Goal: Task Accomplishment & Management: Manage account settings

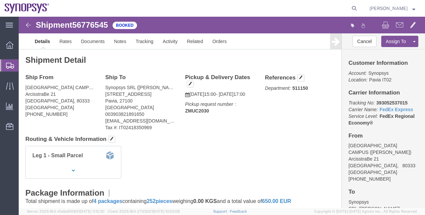
click at [0, 0] on span "Shipment Manager" at bounding box center [0, 0] width 0 height 0
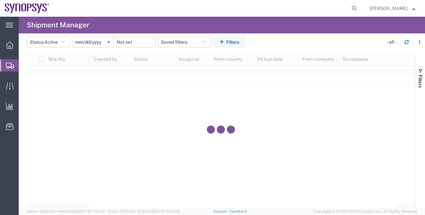
click at [103, 18] on agx-page-header "Shipment Manager" at bounding box center [222, 25] width 407 height 17
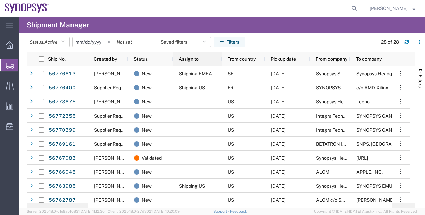
drag, startPoint x: 207, startPoint y: 59, endPoint x: 221, endPoint y: 61, distance: 14.1
click at [221, 61] on div at bounding box center [221, 59] width 3 height 14
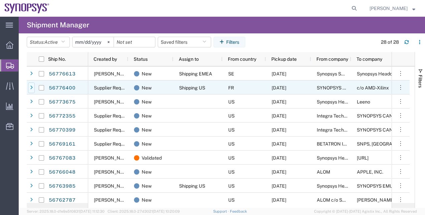
click at [33, 88] on div at bounding box center [31, 88] width 7 height 11
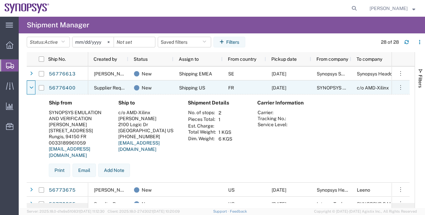
click at [33, 88] on icon at bounding box center [31, 88] width 4 height 5
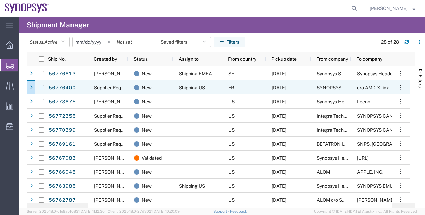
click at [43, 90] on input "Press Space to toggle row selection (unchecked)" at bounding box center [41, 87] width 5 height 5
checkbox input "true"
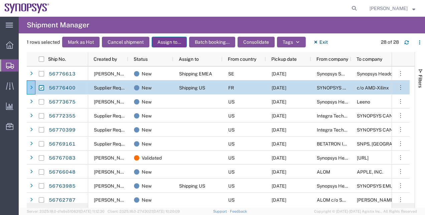
click at [168, 41] on button "Assign to..." at bounding box center [169, 42] width 35 height 11
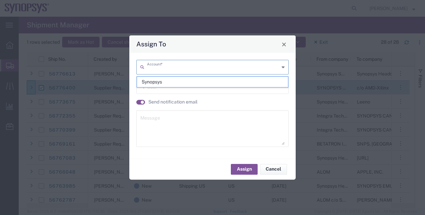
click at [175, 64] on input "text" at bounding box center [213, 67] width 132 height 12
click at [157, 82] on span "Synopsys" at bounding box center [213, 82] width 152 height 10
type input "Synopsys"
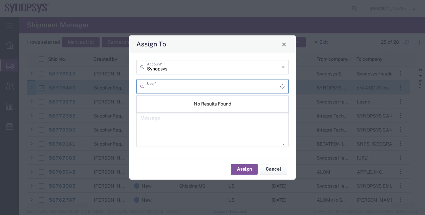
click at [157, 88] on input "text" at bounding box center [213, 86] width 133 height 12
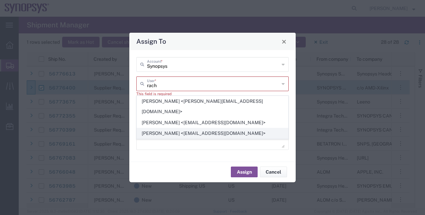
click at [175, 128] on span "[PERSON_NAME] <[EMAIL_ADDRESS][DOMAIN_NAME]>" at bounding box center [213, 133] width 152 height 10
type input "[PERSON_NAME] <[EMAIL_ADDRESS][DOMAIN_NAME]>"
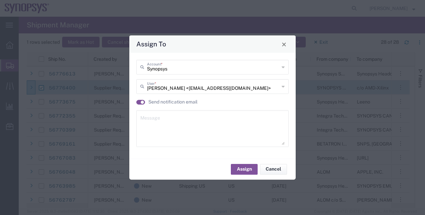
click at [167, 104] on label "Send notification email" at bounding box center [172, 102] width 49 height 7
click at [239, 168] on button "Assign" at bounding box center [244, 169] width 27 height 11
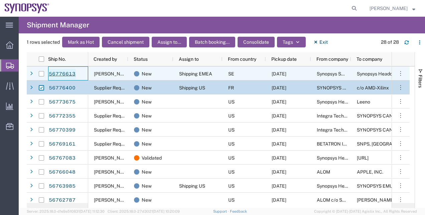
click at [67, 74] on link "56776613" at bounding box center [61, 74] width 27 height 11
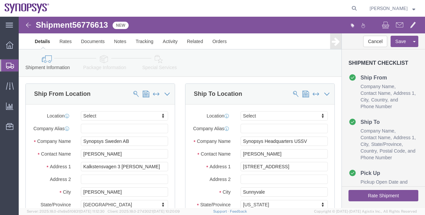
select select
drag, startPoint x: 245, startPoint y: 130, endPoint x: 297, endPoint y: 129, distance: 52.5
click input "Synopsys Headquarters USSV"
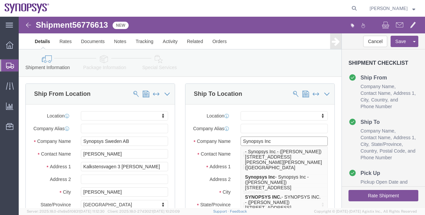
type input "Synopsys Inc"
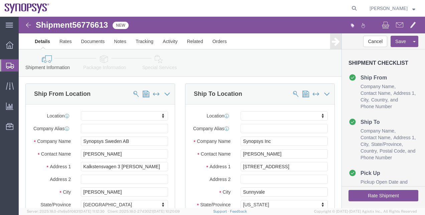
click icon
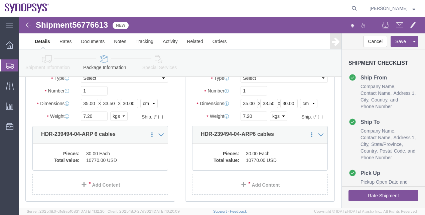
scroll to position [70, 0]
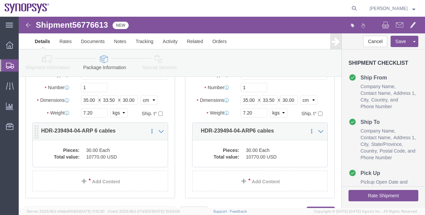
click div "Pieces: 30.00 Each Total value: 10770.00 USD"
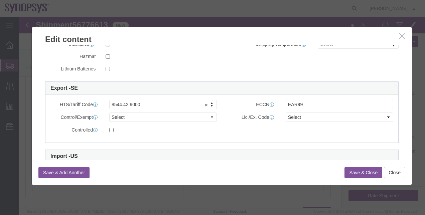
scroll to position [163, 0]
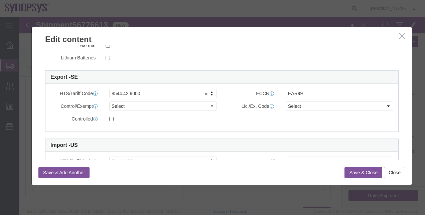
click icon "button"
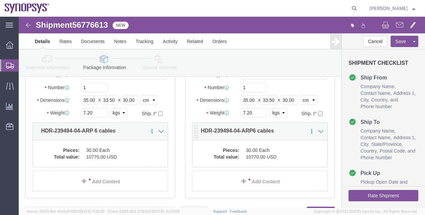
click dd "30.00 Each"
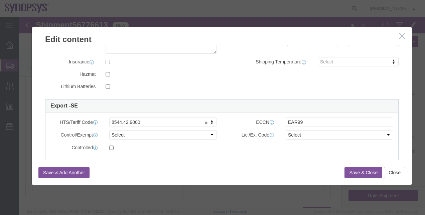
scroll to position [141, 0]
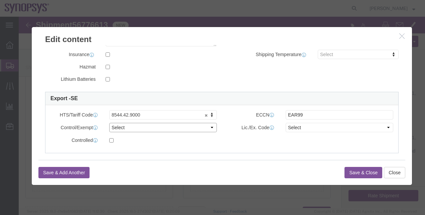
click select "Select ATF BIS DEA EPA FDA FTR ITAR OFAC Other (OPA)"
select select "BIS"
click select "Select ATF BIS DEA EPA FDA FTR ITAR OFAC Other (OPA)"
click select "Select AGR-Agricultural APP-Computers APR-Additional Permissive Exports AVS-Air…"
select select "NLR"
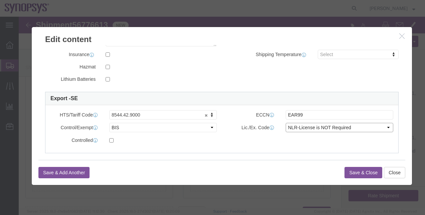
click select "Select AGR-Agricultural APP-Computers APR-Additional Permissive Exports AVS-Air…"
click button "Save & Close"
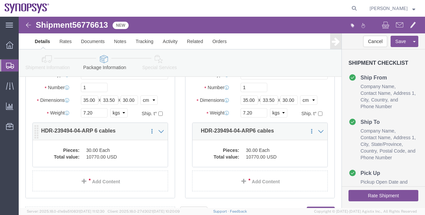
click div "Pieces: 30.00 Each Total value: 10770.00 USD"
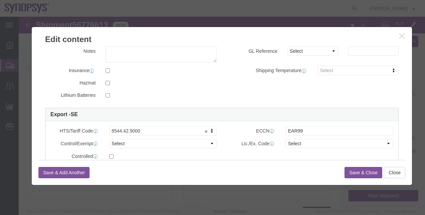
scroll to position [137, 0]
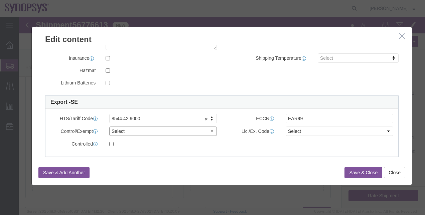
click select "Select ATF BIS DEA EPA FDA FTR ITAR OFAC Other (OPA)"
select select "BIS"
click select "Select ATF BIS DEA EPA FDA FTR ITAR OFAC Other (OPA)"
click select "Select AGR-Agricultural APP-Computers APR-Additional Permissive Exports AVS-Air…"
select select "NLR"
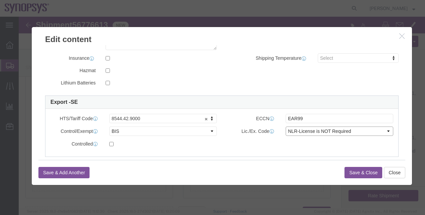
click select "Select AGR-Agricultural APP-Computers APR-Additional Permissive Exports AVS-Air…"
click button "Save & Close"
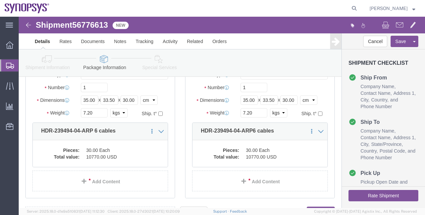
click icon
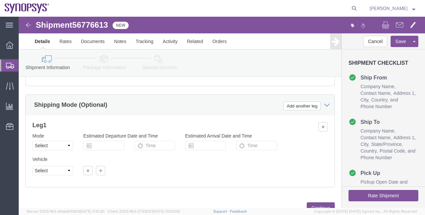
scroll to position [226, 0]
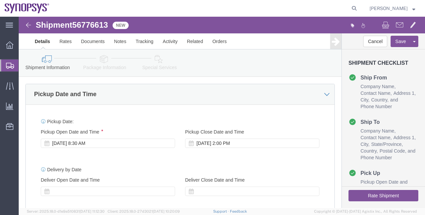
click button "Rate Shipment"
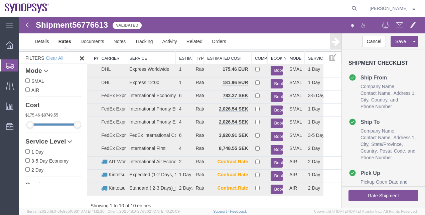
scroll to position [10, 0]
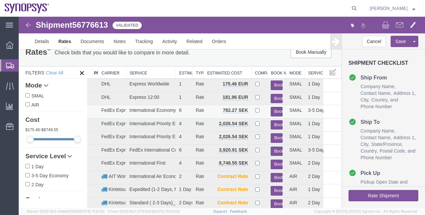
click at [273, 113] on button "Book" at bounding box center [277, 112] width 12 height 10
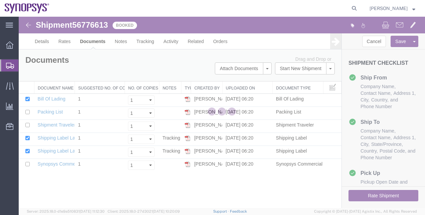
scroll to position [0, 0]
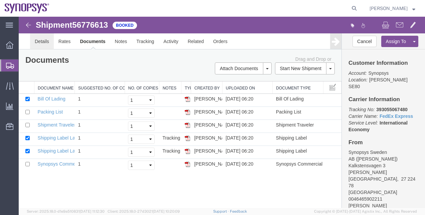
click at [47, 43] on link "Details" at bounding box center [42, 41] width 24 height 16
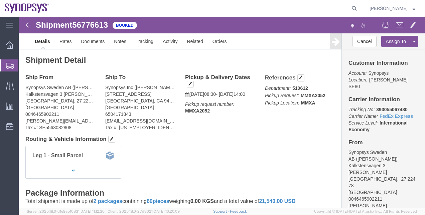
click at [0, 0] on span "Shipment Manager" at bounding box center [0, 0] width 0 height 0
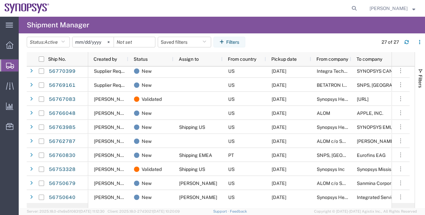
scroll to position [47, 0]
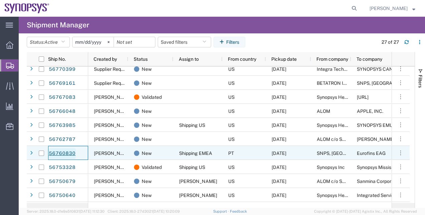
click at [67, 152] on link "56760830" at bounding box center [61, 153] width 27 height 11
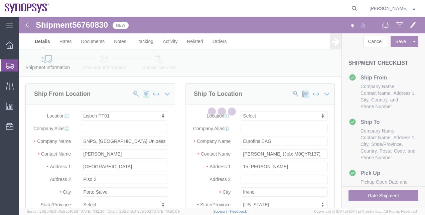
select select "63152"
select select
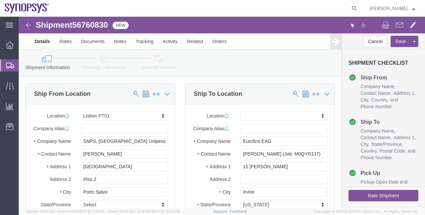
click link "Package Information"
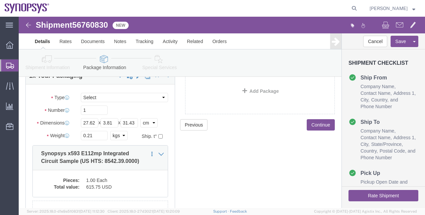
scroll to position [50, 0]
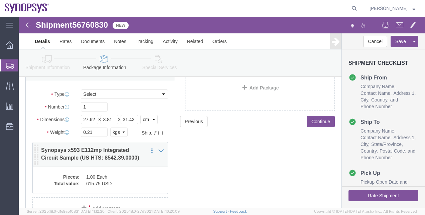
click dd "1.00 Each"
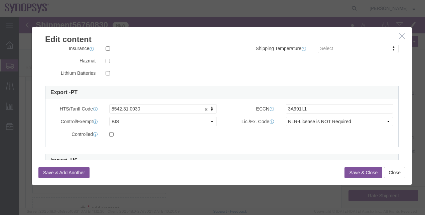
scroll to position [153, 0]
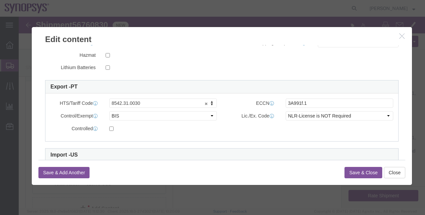
click icon "button"
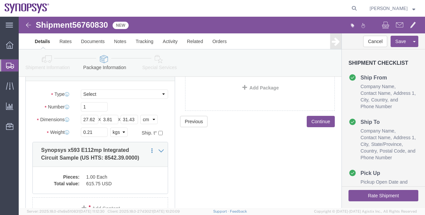
click icon
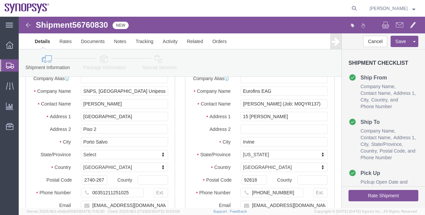
click link "Package Information"
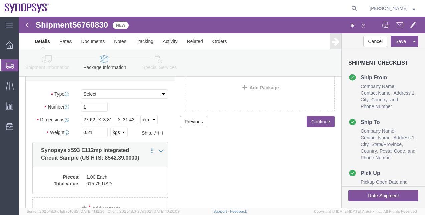
click link "Special Services"
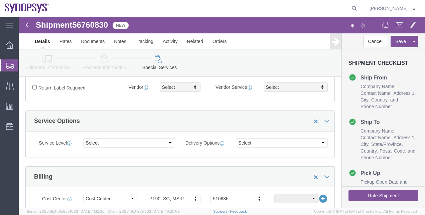
scroll to position [386, 0]
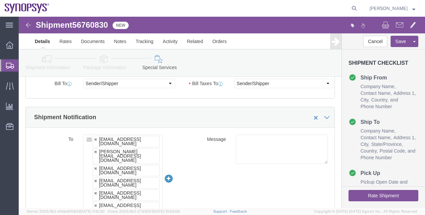
click button "Rate Shipment"
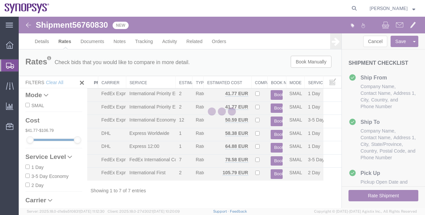
scroll to position [0, 0]
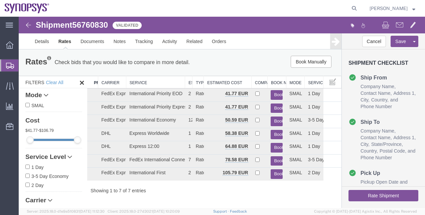
drag, startPoint x: 177, startPoint y: 83, endPoint x: 202, endPoint y: 83, distance: 24.8
click at [202, 83] on div "Search: Preferred Carrier Carrier Service Estimated Transit Type Estimated Cost…" at bounding box center [214, 135] width 255 height 118
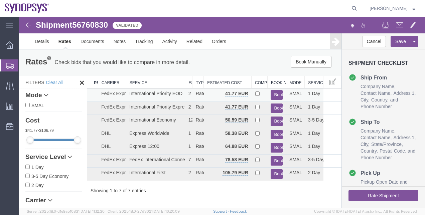
click at [276, 95] on button "Book" at bounding box center [277, 95] width 12 height 10
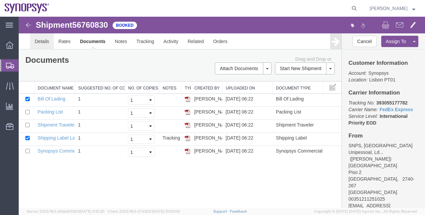
click at [51, 42] on link "Details" at bounding box center [42, 41] width 24 height 16
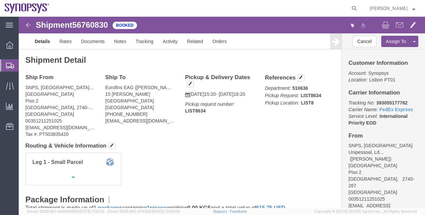
click at [0, 0] on span "Shipment Manager" at bounding box center [0, 0] width 0 height 0
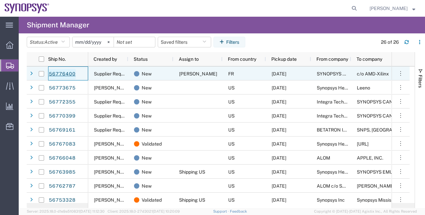
click at [69, 75] on link "56776400" at bounding box center [61, 74] width 27 height 11
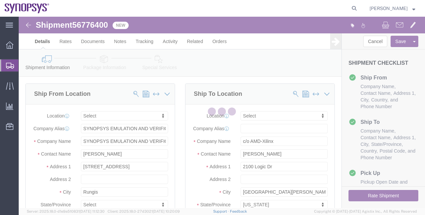
select select
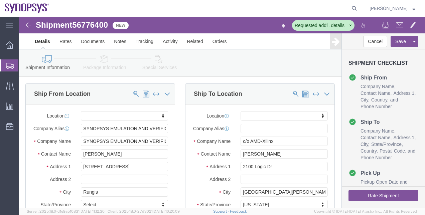
click link "Package Information"
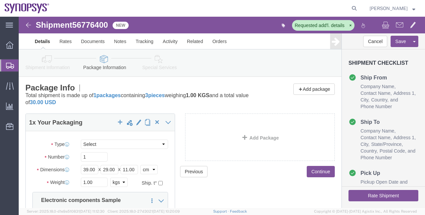
click icon
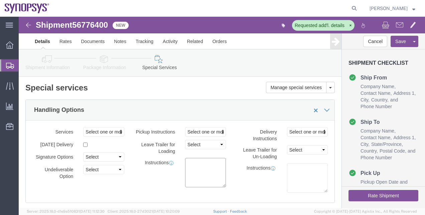
click textarea
paste textarea "Export under Union General Export Authorization EU001 (Reg. (EU) 2021/821). Exp…"
type textarea "Export under Union General Export Authorization EU001 (Reg. (EU) 2021/821). Exp…"
click link "Shipment Information"
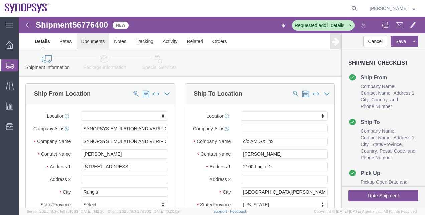
click link "Documents"
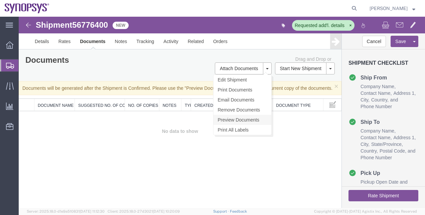
click at [246, 117] on link "Preview Documents" at bounding box center [243, 120] width 58 height 10
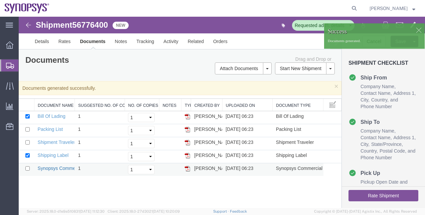
click at [61, 167] on link "Synopsys Commercial Invoice" at bounding box center [69, 168] width 63 height 5
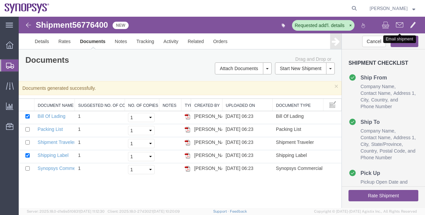
click at [395, 25] on button at bounding box center [400, 26] width 14 height 14
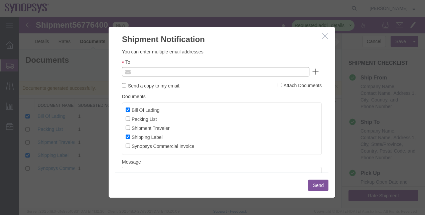
click at [157, 68] on input "text" at bounding box center [170, 72] width 78 height 9
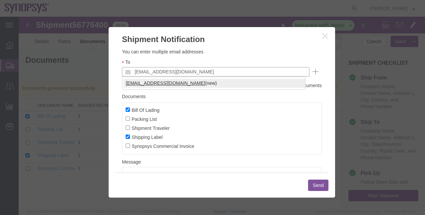
type input "[EMAIL_ADDRESS][DOMAIN_NAME]"
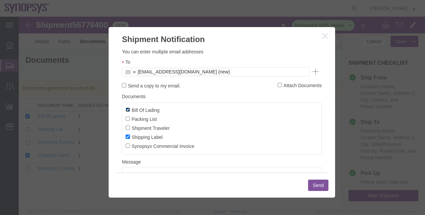
click at [128, 111] on input "Bill Of Lading" at bounding box center [128, 110] width 4 height 4
checkbox input "false"
click at [128, 137] on input "Shipping Label" at bounding box center [128, 137] width 4 height 4
checkbox input "false"
click at [128, 143] on label "Synopsys Commercial Invoice" at bounding box center [160, 145] width 69 height 7
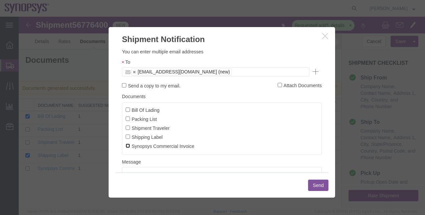
click at [128, 144] on input "Synopsys Commercial Invoice" at bounding box center [128, 146] width 4 height 4
checkbox input "true"
click at [321, 187] on button "Send" at bounding box center [318, 185] width 20 height 11
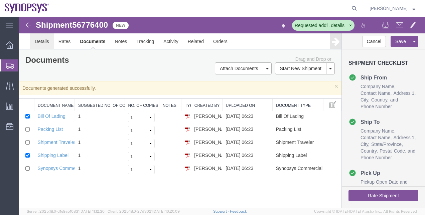
click at [51, 44] on link "Details" at bounding box center [42, 41] width 24 height 16
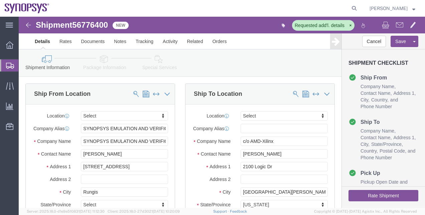
click link "Package Information"
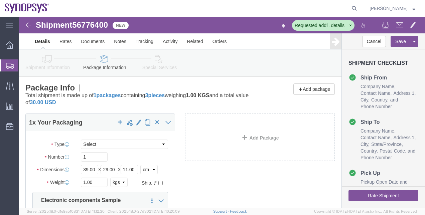
click icon
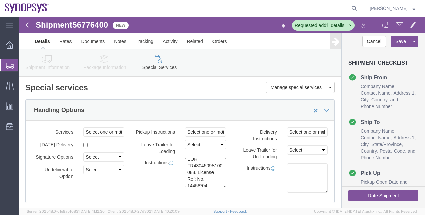
scroll to position [87, 0]
click textarea "Export under Union General Export Authorization EU001 (Reg. (EU) 2021/821). Exp…"
click icon
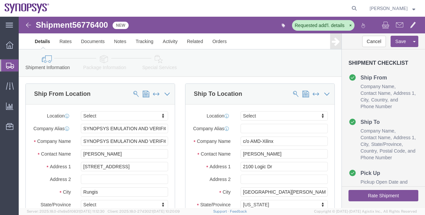
click icon
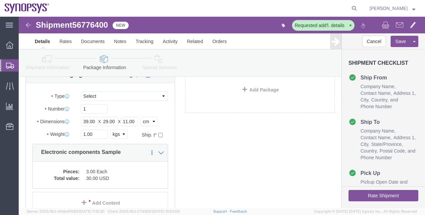
scroll to position [58, 0]
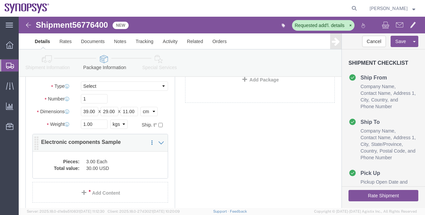
click div "Pieces: 3.00 Each Total value: 30.00 USD"
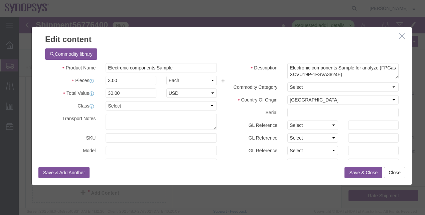
click icon "button"
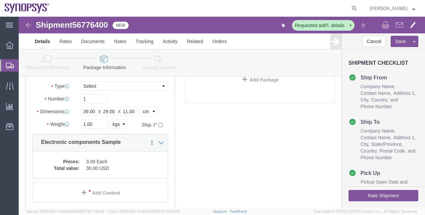
click at [0, 0] on span "Shipment Manager" at bounding box center [0, 0] width 0 height 0
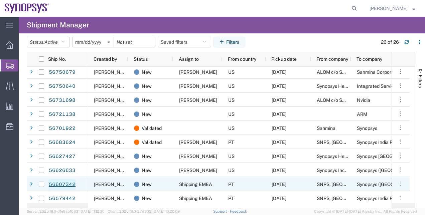
click at [69, 186] on link "56607342" at bounding box center [61, 185] width 27 height 11
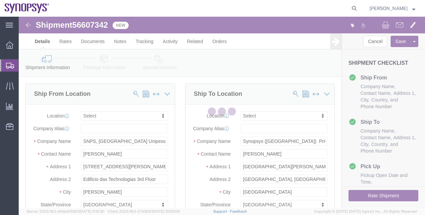
click at [102, 26] on div at bounding box center [222, 113] width 407 height 192
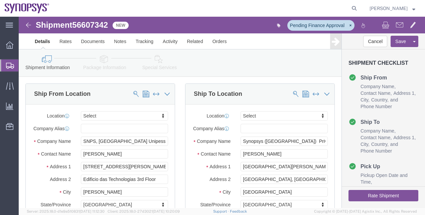
select select
click span "56607342"
drag, startPoint x: 102, startPoint y: 26, endPoint x: 83, endPoint y: 10, distance: 25.1
click span "56607342"
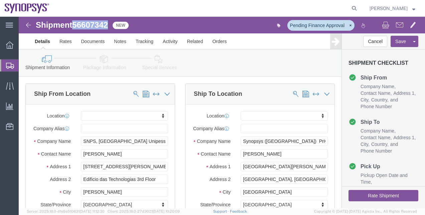
copy span "56607342"
click at [0, 0] on span "Shipment Manager" at bounding box center [0, 0] width 0 height 0
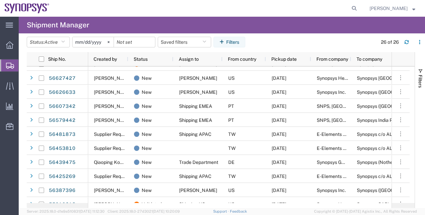
scroll to position [224, 0]
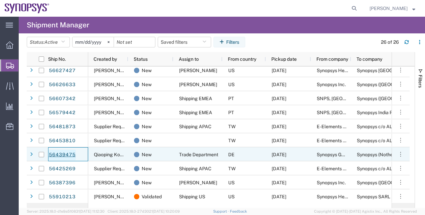
click at [72, 153] on link "56439475" at bounding box center [61, 155] width 27 height 11
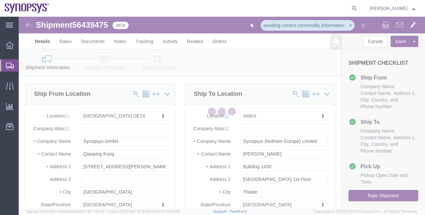
select select "71411"
select select
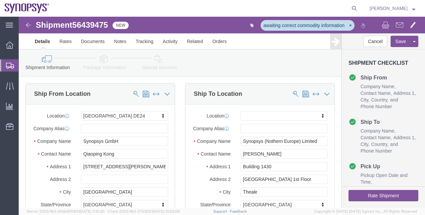
click span "56439475"
copy span "56439475"
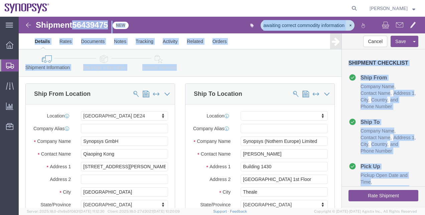
drag, startPoint x: 98, startPoint y: 23, endPoint x: 136, endPoint y: 37, distance: 40.1
click form "Shipment 56439475 New awaiting correct commodity information Details Rates Docu…"
click span "56439475"
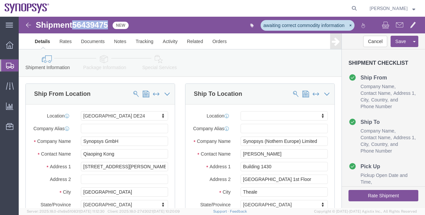
click span "56439475"
copy span "56439475"
click link "Activity"
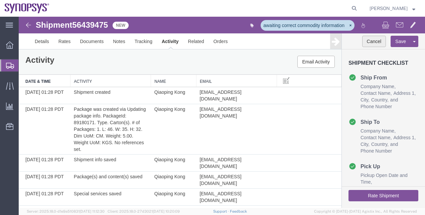
click at [374, 44] on button "Cancel" at bounding box center [375, 41] width 24 height 11
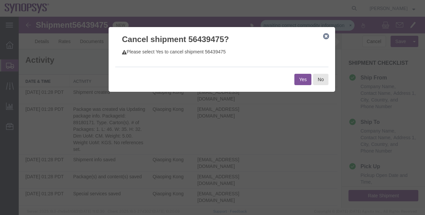
click at [300, 75] on button "Yes" at bounding box center [303, 79] width 17 height 11
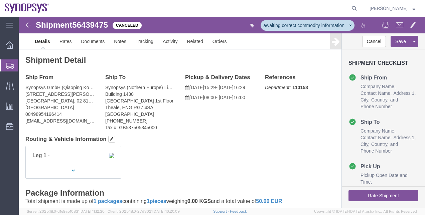
click at [0, 0] on span "Shipment Manager" at bounding box center [0, 0] width 0 height 0
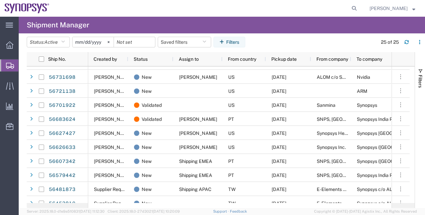
scroll to position [169, 0]
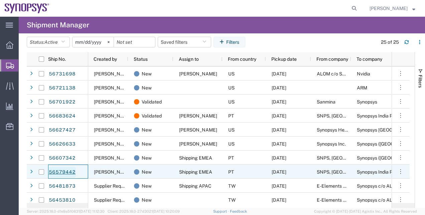
click at [72, 172] on link "56579442" at bounding box center [61, 172] width 27 height 11
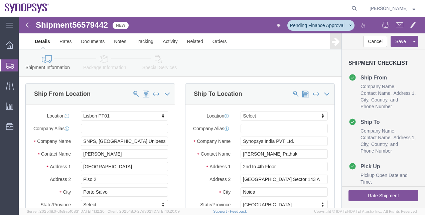
select select "63152"
select select
click span "56579442"
copy span "56579442"
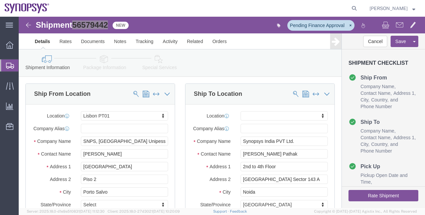
click at [0, 0] on span "Shipment Manager" at bounding box center [0, 0] width 0 height 0
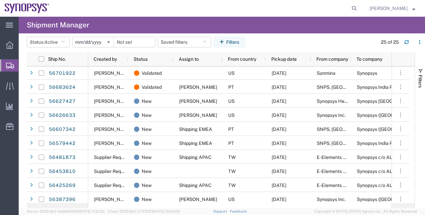
scroll to position [189, 0]
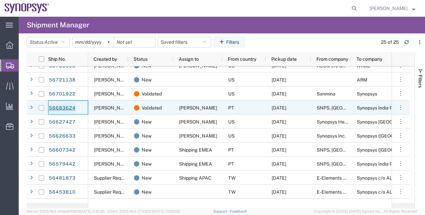
click at [71, 107] on link "56683624" at bounding box center [61, 108] width 27 height 11
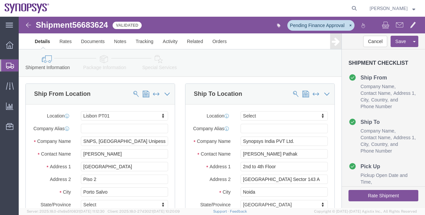
select select "63152"
select select
drag, startPoint x: 88, startPoint y: 23, endPoint x: 66, endPoint y: 7, distance: 27.5
click span "56683624"
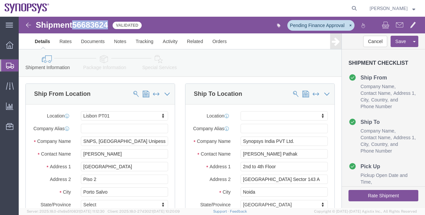
copy span "56683624"
click icon
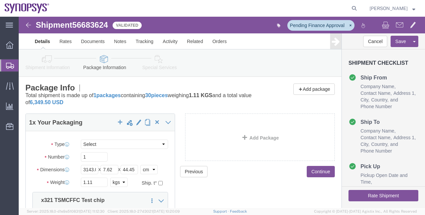
click link "Special Services"
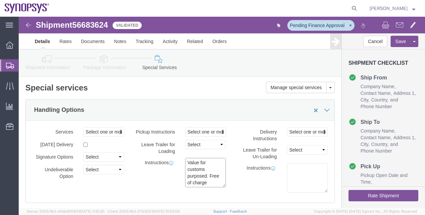
scroll to position [7, 0]
drag, startPoint x: 167, startPoint y: 144, endPoint x: 199, endPoint y: 175, distance: 44.0
click div "Services Select one or more Air Ride Truck Blanket Wrap Carnet Consolidated Shi…"
click at [0, 0] on span "Shipment Manager" at bounding box center [0, 0] width 0 height 0
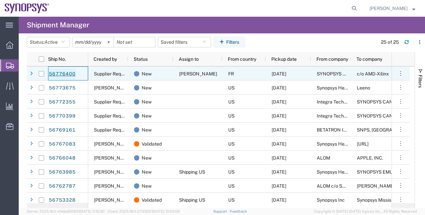
click at [69, 75] on link "56776400" at bounding box center [61, 74] width 27 height 11
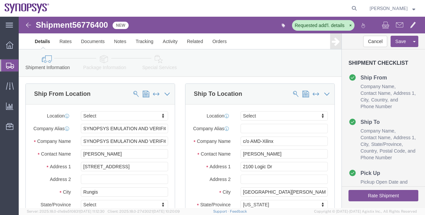
select select
click link "Package Information"
click div
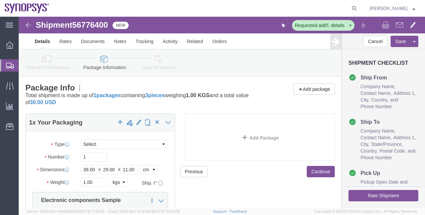
click link "Special Services"
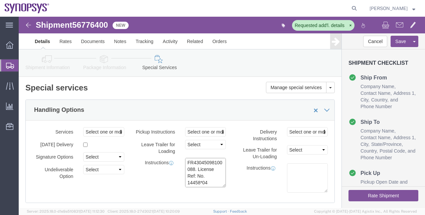
scroll to position [87, 0]
click textarea
paste textarea "Non-functional FPGA – Declared value reflects scrap condition"
type textarea "Non-functional FPGA – Declared value reflects scrap condition"
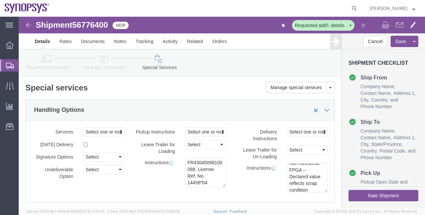
click icon
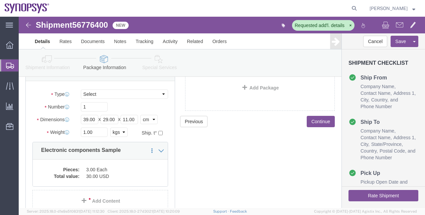
scroll to position [52, 0]
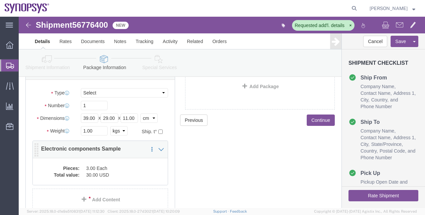
click div "Pieces: 3.00 Each Total value: 30.00 USD"
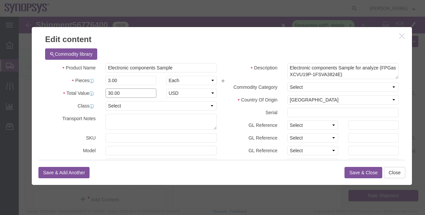
drag, startPoint x: 107, startPoint y: 76, endPoint x: 74, endPoint y: 74, distance: 32.5
click div "Total Value 30.00 Select ADP AED AFN ALL AMD AOA ARS ATS AUD AWG AZN BAM BBD BD…"
type input "150"
click h3 "Edit content"
click button "Save & Close"
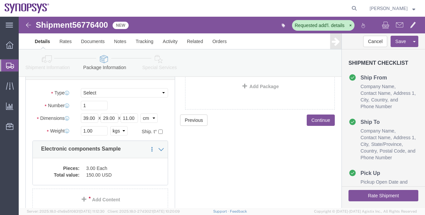
click link "Shipment Information"
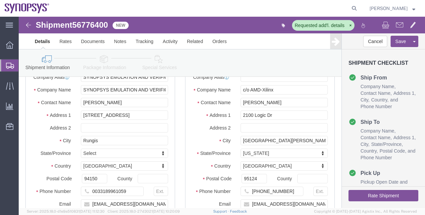
click link "Package Information"
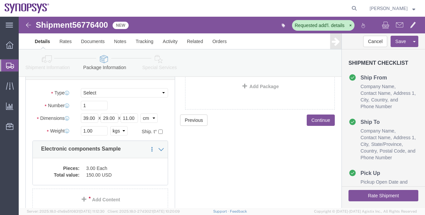
click link "Shipment Information"
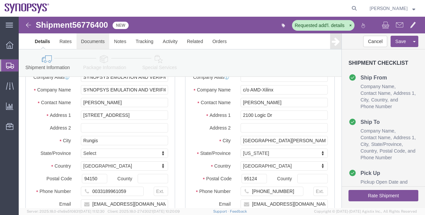
click link "Documents"
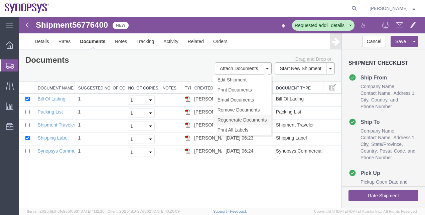
click at [255, 117] on link "Regenerate Documents" at bounding box center [242, 120] width 58 height 10
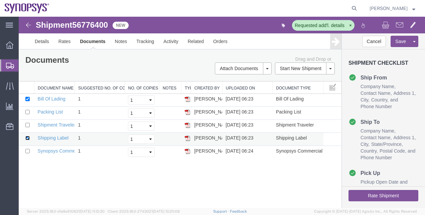
click at [27, 136] on input "checkbox" at bounding box center [27, 138] width 4 height 4
checkbox input "false"
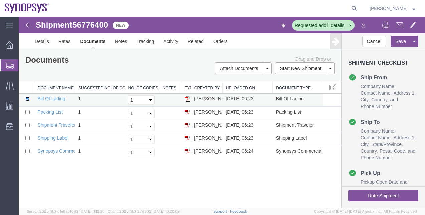
click at [27, 99] on input "checkbox" at bounding box center [27, 99] width 4 height 4
checkbox input "false"
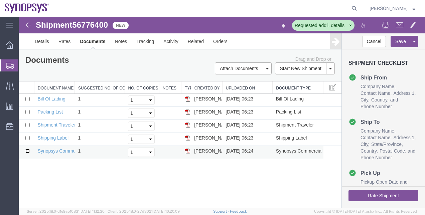
click at [28, 149] on input "checkbox" at bounding box center [27, 151] width 4 height 4
checkbox input "true"
click at [405, 25] on button at bounding box center [400, 26] width 14 height 14
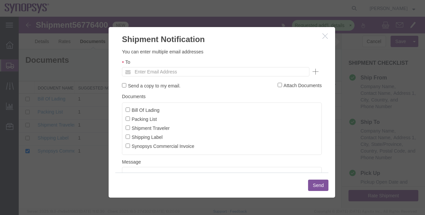
click at [170, 146] on label "Synopsys Commercial Invoice" at bounding box center [160, 145] width 69 height 7
click at [130, 146] on input "Synopsys Commercial Invoice" at bounding box center [128, 146] width 4 height 4
checkbox input "true"
click at [144, 73] on input "text" at bounding box center [170, 72] width 78 height 9
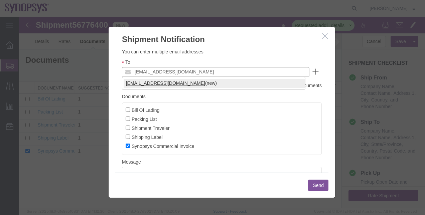
type input "[EMAIL_ADDRESS][DOMAIN_NAME]"
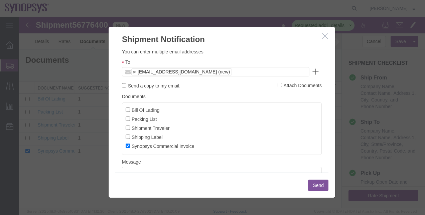
click at [315, 187] on button "Send" at bounding box center [318, 185] width 20 height 11
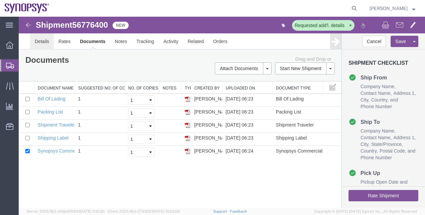
click at [49, 49] on link "Details" at bounding box center [42, 41] width 24 height 16
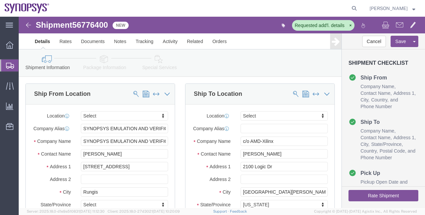
click at [0, 0] on span "Create Shipment" at bounding box center [0, 0] width 0 height 0
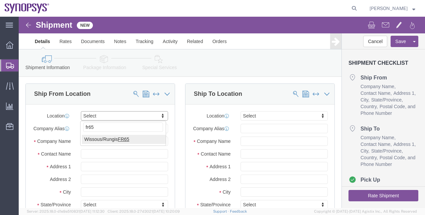
type input "fr65"
select select "63109"
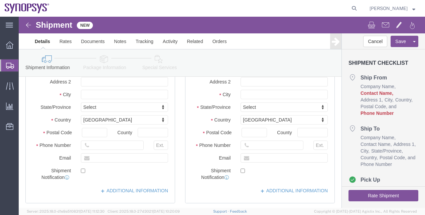
scroll to position [118, 0]
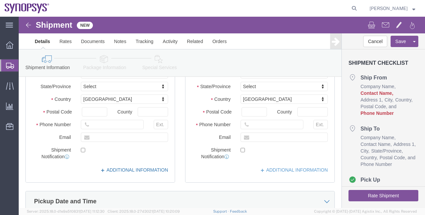
click link "ADDITIONAL INFORMATION"
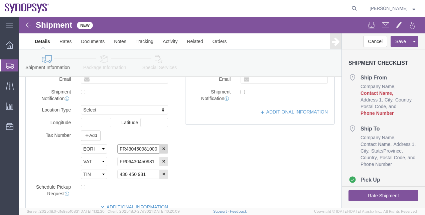
scroll to position [0, 6]
drag, startPoint x: 115, startPoint y: 135, endPoint x: 150, endPoint y: 138, distance: 34.9
click div "FR43045098100039"
drag, startPoint x: 139, startPoint y: 149, endPoint x: 94, endPoint y: 149, distance: 44.8
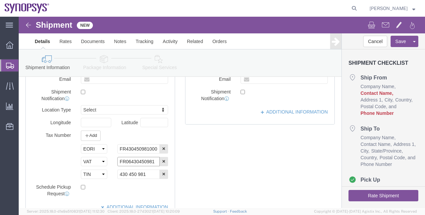
click div "FR06430450981"
click at [0, 0] on span "Shipment Manager" at bounding box center [0, 0] width 0 height 0
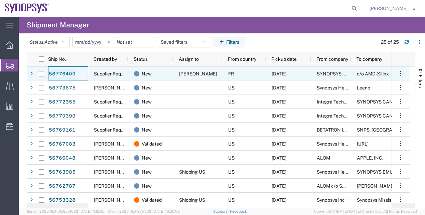
click at [68, 74] on link "56776400" at bounding box center [61, 74] width 27 height 11
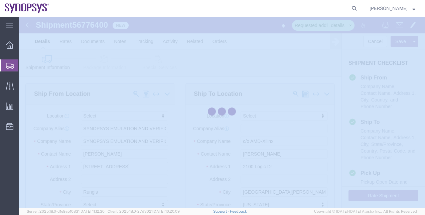
drag, startPoint x: 425, startPoint y: 45, endPoint x: 426, endPoint y: 49, distance: 4.9
click at [425, 49] on html "main_menu Created with Sketch. Collapse Menu Overview Shipments Shipment Manage…" at bounding box center [212, 107] width 425 height 215
select select
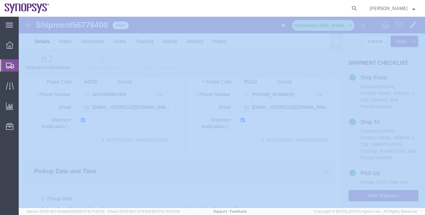
scroll to position [151, 0]
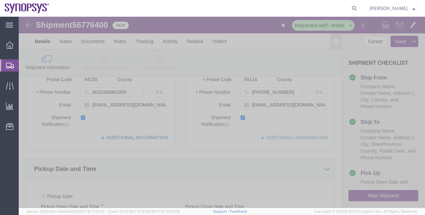
click link "ADDITIONAL INFORMATION"
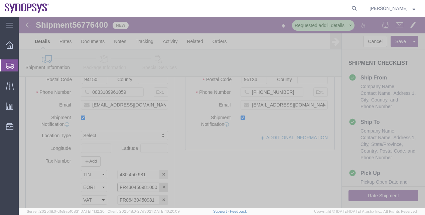
scroll to position [0, 6]
drag, startPoint x: 106, startPoint y: 176, endPoint x: 152, endPoint y: 179, distance: 45.9
click div "FR43045098100039"
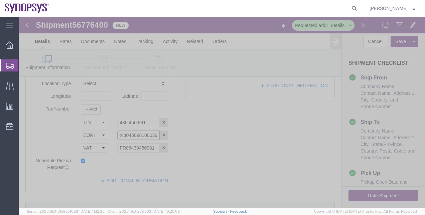
scroll to position [0, 0]
click div "Ship From Location Location My Profile Location [GEOGRAPHIC_DATA] DE04 Agrate B…"
click link "Documents"
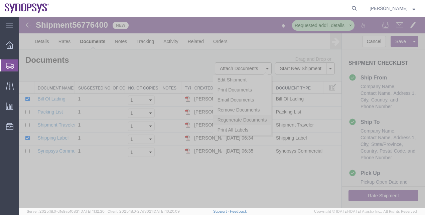
click at [256, 119] on link "Regenerate Documents" at bounding box center [242, 120] width 58 height 10
click at [63, 148] on link "Synopsys Commercial Invoice" at bounding box center [69, 150] width 63 height 5
click at [403, 25] on button at bounding box center [400, 26] width 14 height 14
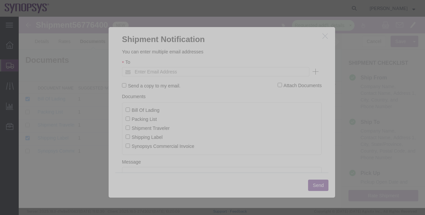
click at [323, 36] on icon "button" at bounding box center [325, 36] width 5 height 6
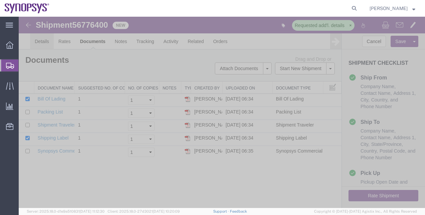
click at [45, 42] on link "Details" at bounding box center [42, 41] width 24 height 16
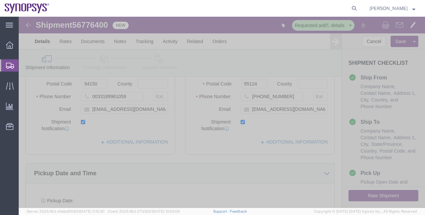
scroll to position [154, 0]
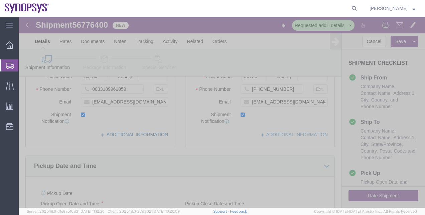
click link "ADDITIONAL INFORMATION"
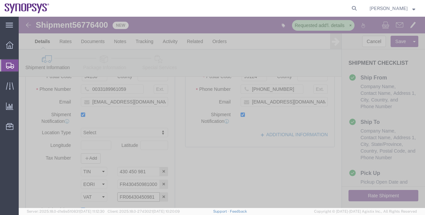
drag, startPoint x: 100, startPoint y: 186, endPoint x: 134, endPoint y: 183, distance: 34.2
click input "FR06430450981"
click div "Ship From Location Location Select Select My Profile Location [GEOGRAPHIC_DATA]…"
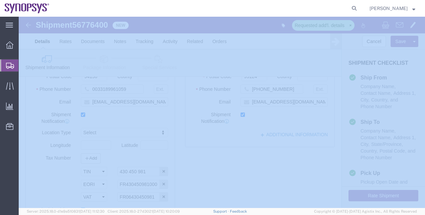
click at [0, 0] on span "Shipment Manager" at bounding box center [0, 0] width 0 height 0
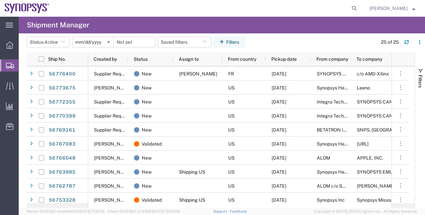
click at [258, 39] on agx-table-filter-chips "Status: Active Active All Approved Booked Canceled Delivered Denied New On Hold…" at bounding box center [200, 44] width 347 height 15
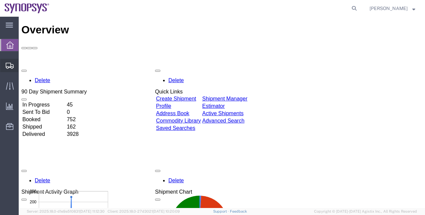
click at [0, 0] on span "Shipment Manager" at bounding box center [0, 0] width 0 height 0
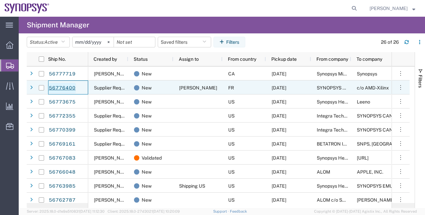
click at [56, 85] on link "56776400" at bounding box center [61, 88] width 27 height 11
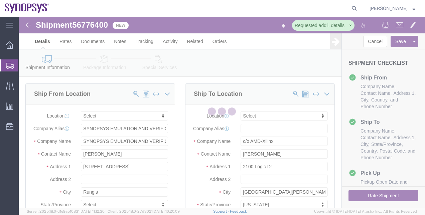
click at [91, 43] on div at bounding box center [222, 113] width 407 height 192
select select
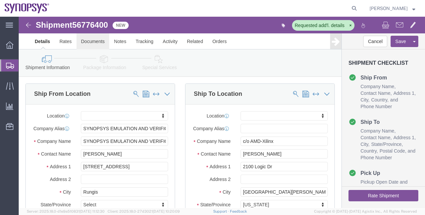
click link "Documents"
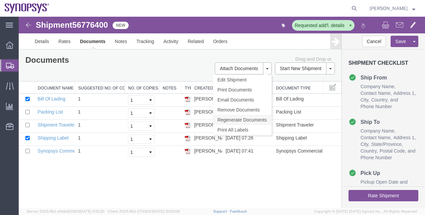
click at [252, 118] on link "Regenerate Documents" at bounding box center [242, 120] width 58 height 10
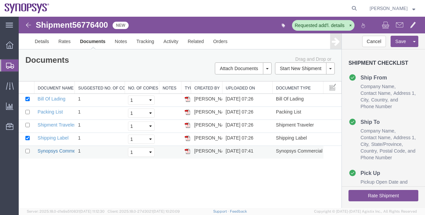
click at [55, 151] on link "Synopsys Commercial Invoice" at bounding box center [69, 150] width 63 height 5
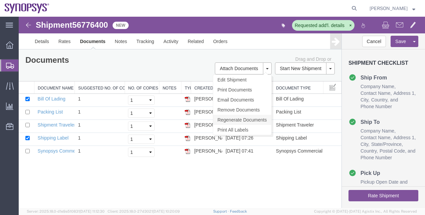
click at [233, 119] on link "Regenerate Documents" at bounding box center [242, 120] width 58 height 10
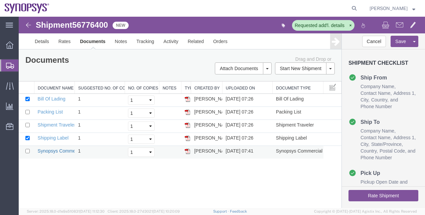
click at [58, 150] on link "Synopsys Commercial Invoice" at bounding box center [69, 150] width 63 height 5
click at [0, 0] on span "Shipment Manager" at bounding box center [0, 0] width 0 height 0
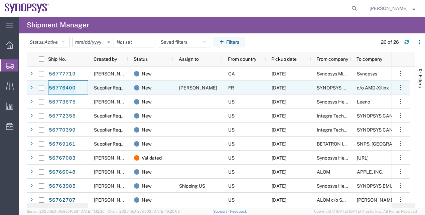
click at [57, 88] on link "56776400" at bounding box center [61, 88] width 27 height 11
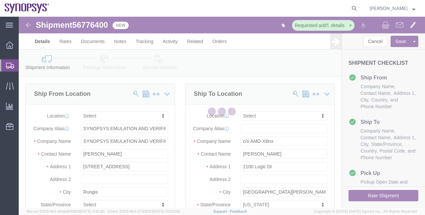
select select
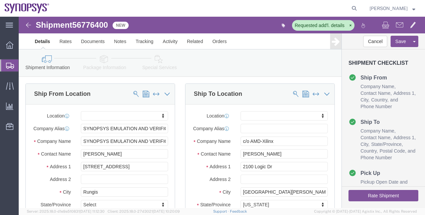
click link "Package Information"
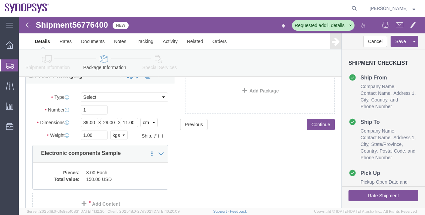
scroll to position [49, 0]
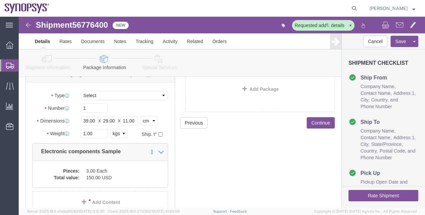
click button "Rate Shipment"
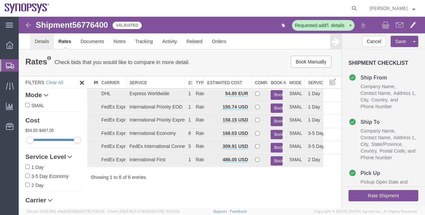
click at [39, 41] on link "Details" at bounding box center [42, 41] width 24 height 16
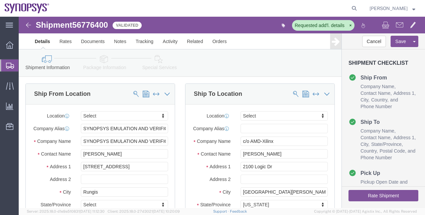
click at [0, 0] on span "Shipment Manager" at bounding box center [0, 0] width 0 height 0
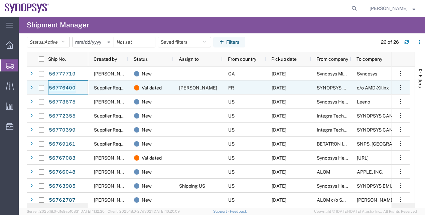
click at [69, 88] on link "56776400" at bounding box center [61, 88] width 27 height 11
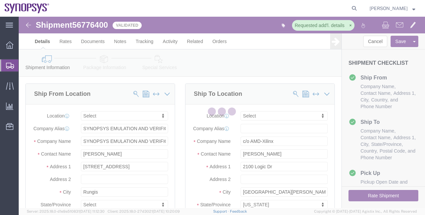
select select
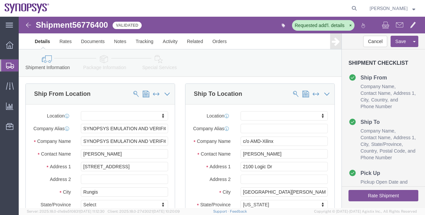
click icon
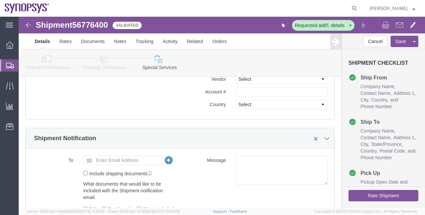
scroll to position [418, 0]
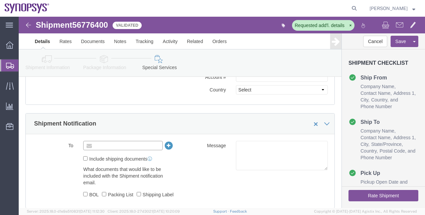
click input "text"
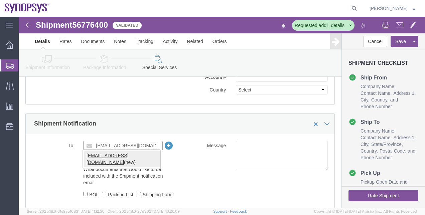
type input "[EMAIL_ADDRESS][DOMAIN_NAME]"
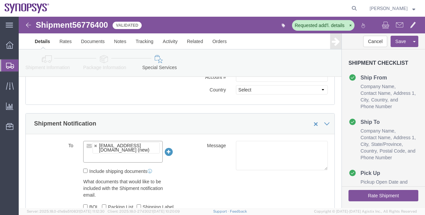
click button "Rate Shipment"
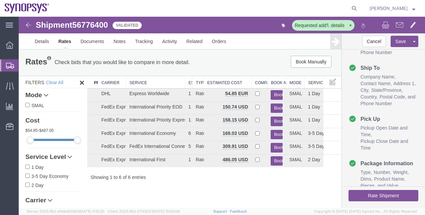
scroll to position [55, 0]
click at [46, 41] on link "Details" at bounding box center [42, 41] width 24 height 16
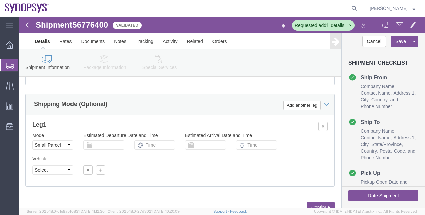
scroll to position [419, 0]
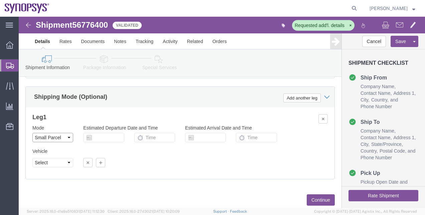
click select "Select Air Less than Truckload Multi-Leg Ocean Freight Rail Small Parcel Truckl…"
select select
click select "Select Air Less than Truckload Multi-Leg Ocean Freight Rail Small Parcel Truckl…"
click button "Rate Shipment"
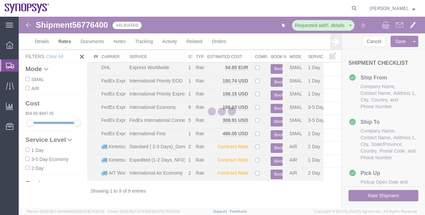
scroll to position [11, 0]
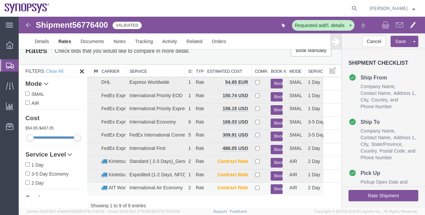
click at [275, 191] on button "Book" at bounding box center [277, 190] width 12 height 10
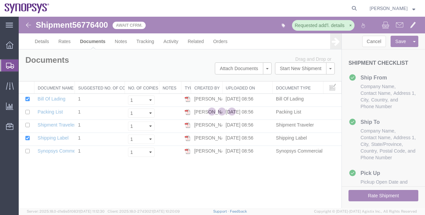
scroll to position [0, 0]
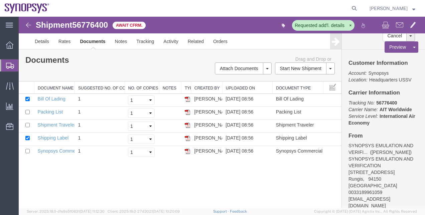
click at [0, 0] on span "Shipment Manager" at bounding box center [0, 0] width 0 height 0
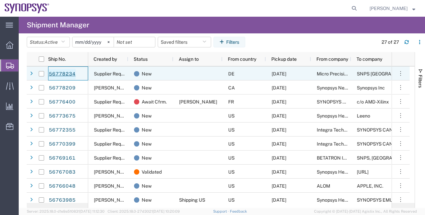
click at [67, 72] on link "56778234" at bounding box center [61, 74] width 27 height 11
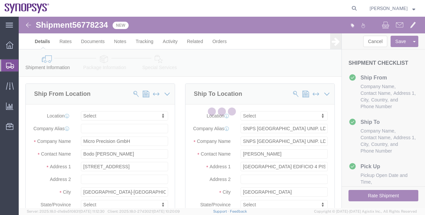
select select
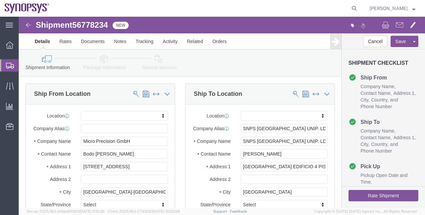
click link "Package Information"
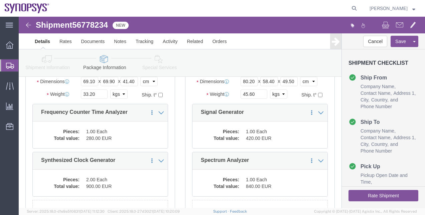
scroll to position [85, 0]
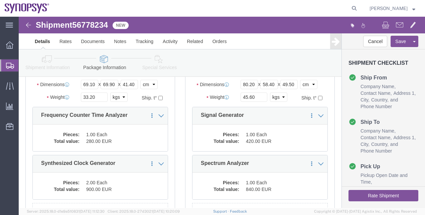
click link "Special Services"
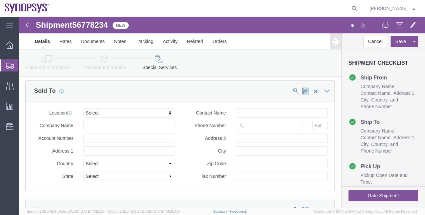
scroll to position [757, 0]
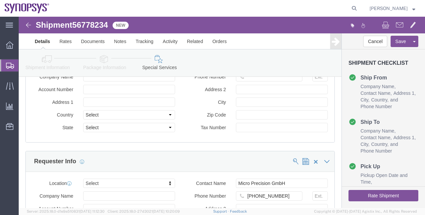
click button "Rate Shipment"
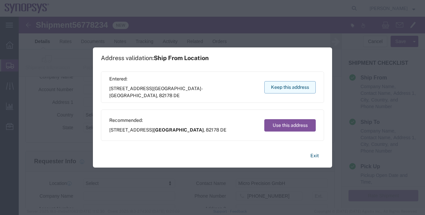
click at [285, 86] on button "Keep this address" at bounding box center [291, 87] width 52 height 12
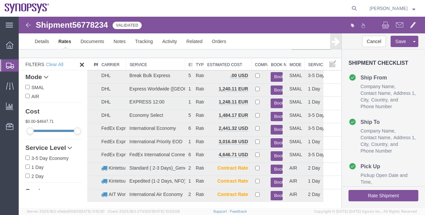
scroll to position [15, 0]
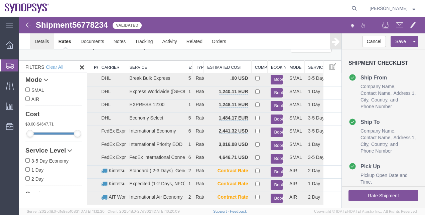
click at [47, 44] on link "Details" at bounding box center [42, 41] width 24 height 16
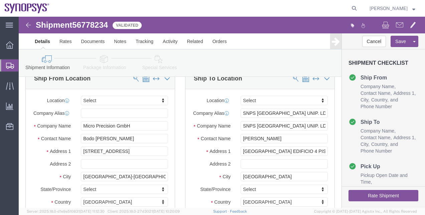
click icon
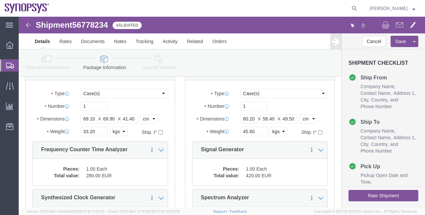
scroll to position [48, 0]
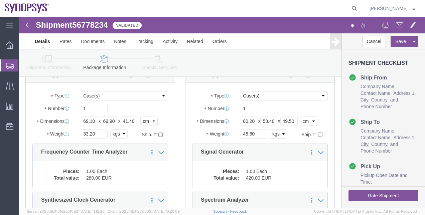
click button "Rate Shipment"
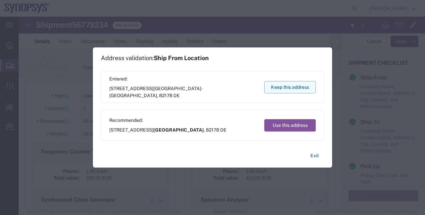
click at [292, 86] on button "Keep this address" at bounding box center [291, 87] width 52 height 12
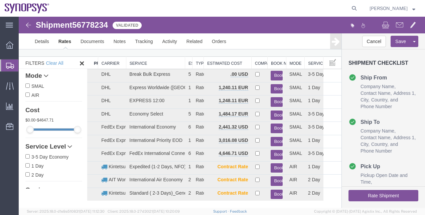
scroll to position [18, 0]
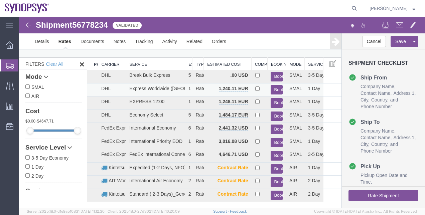
click at [272, 89] on button "Book" at bounding box center [277, 90] width 12 height 10
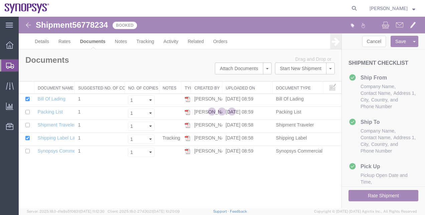
scroll to position [0, 0]
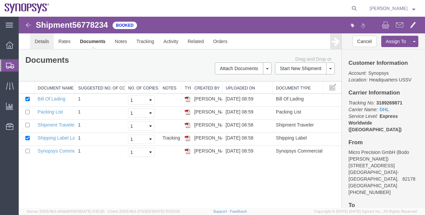
click at [44, 44] on link "Details" at bounding box center [42, 41] width 24 height 16
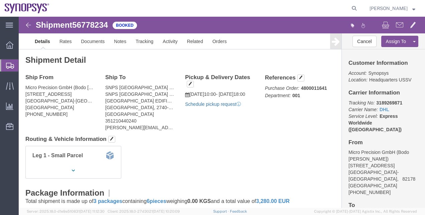
click link "Schedule pickup request"
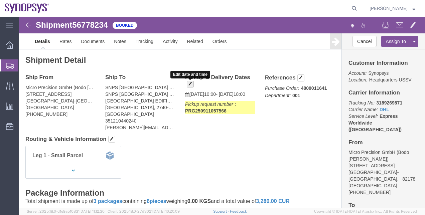
click button "button"
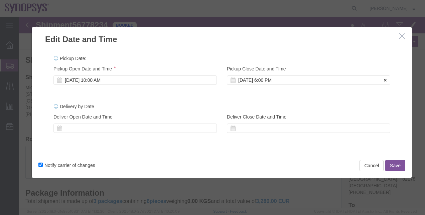
click div "Sep 10 2025 6:00 PM"
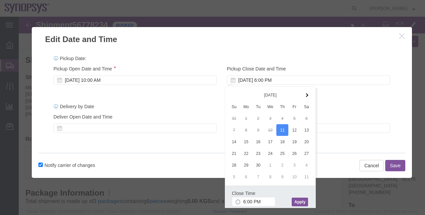
click button "Apply"
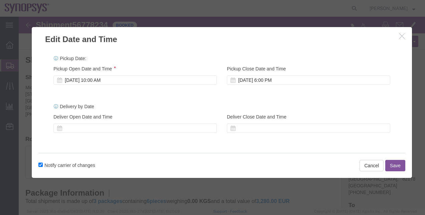
click button "Save"
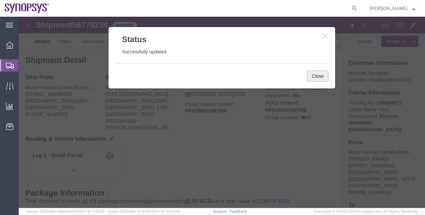
click button "Close"
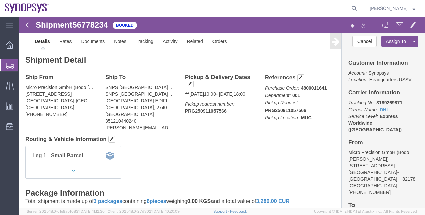
click at [0, 0] on span "Shipment Manager" at bounding box center [0, 0] width 0 height 0
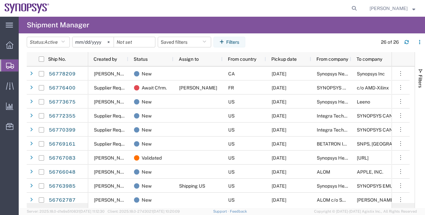
click at [272, 42] on agx-table-filter-chips "Status: Active Active All Approved Booked Canceled Delivered Denied New On Hold…" at bounding box center [200, 44] width 347 height 15
